Goal: Task Accomplishment & Management: Use online tool/utility

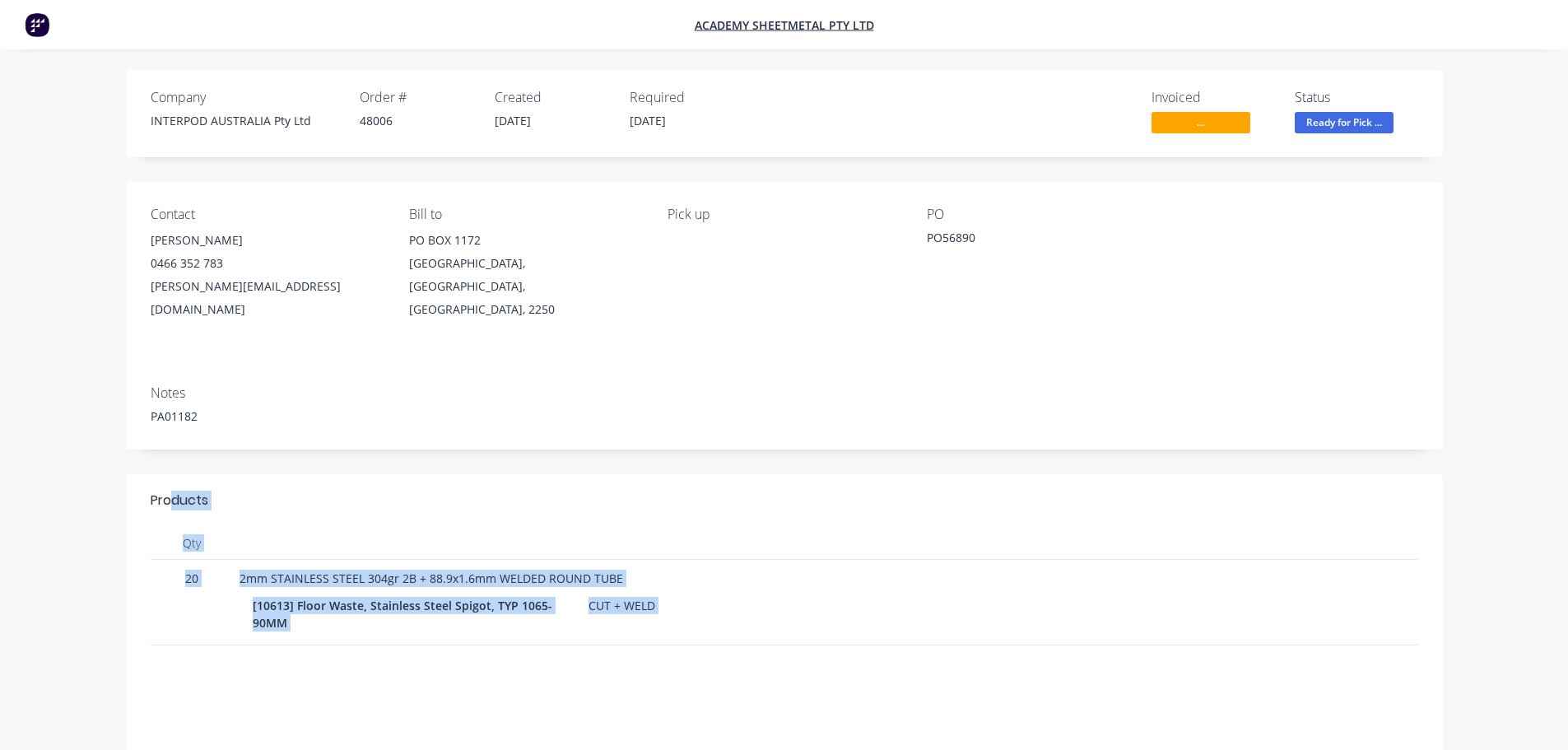
click at [747, 527] on div at bounding box center [540, 543] width 613 height 33
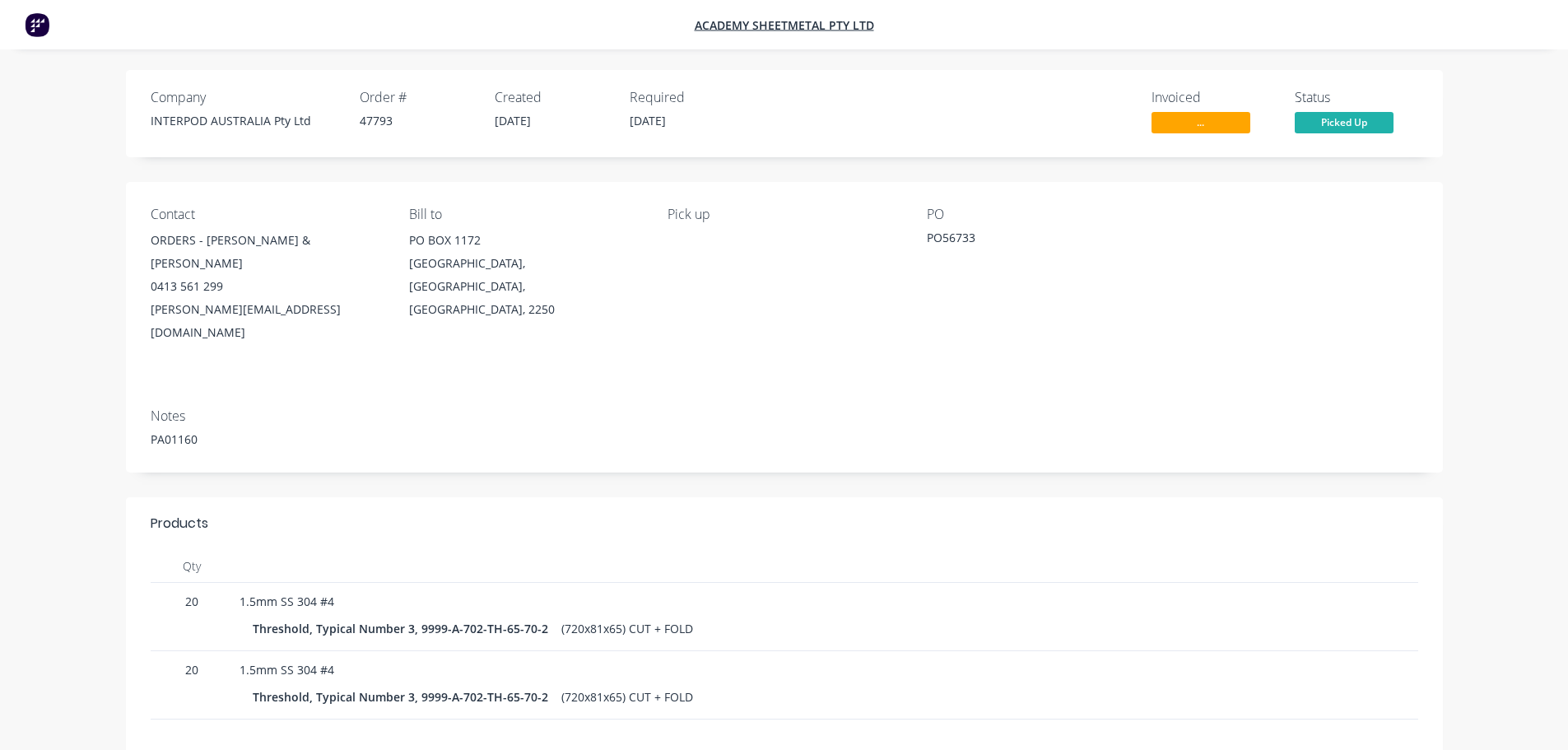
click at [937, 239] on div "PO56733" at bounding box center [1029, 240] width 206 height 23
copy div "PO56733"
